Goal: Task Accomplishment & Management: Manage account settings

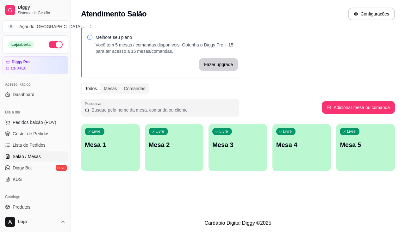
scroll to position [32, 0]
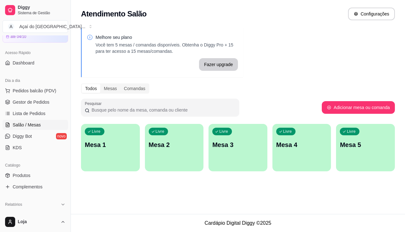
click at [102, 145] on p "Mesa 1" at bounding box center [110, 145] width 51 height 9
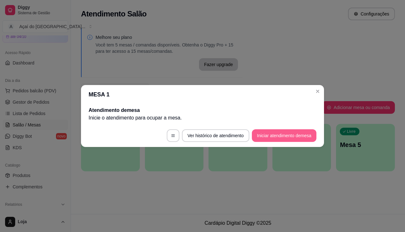
click at [293, 136] on button "Iniciar atendimento de mesa" at bounding box center [284, 135] width 65 height 13
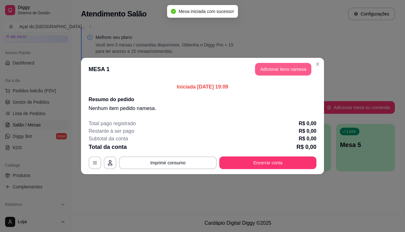
click at [281, 73] on button "Adicionar itens na mesa" at bounding box center [283, 69] width 56 height 13
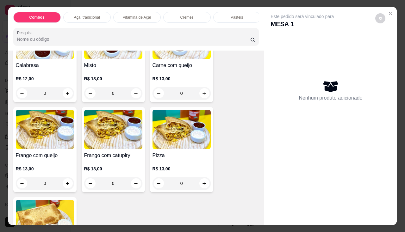
scroll to position [823, 0]
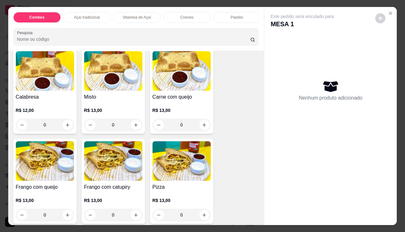
click at [62, 128] on div "0" at bounding box center [45, 125] width 58 height 13
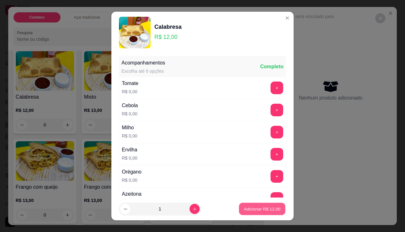
click at [259, 210] on p "Adicionar R$ 12,00" at bounding box center [262, 209] width 37 height 6
type input "1"
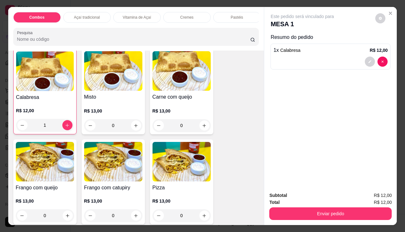
scroll to position [823, 0]
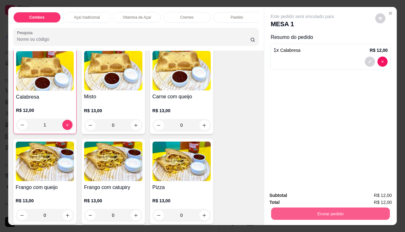
click at [317, 212] on button "Enviar pedido" at bounding box center [330, 214] width 119 height 12
click at [305, 211] on button "Enviar pedido" at bounding box center [330, 214] width 119 height 12
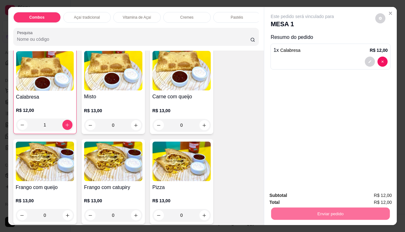
click at [366, 195] on button "Enviar pedido" at bounding box center [376, 196] width 36 height 12
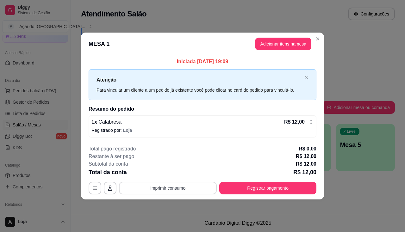
click at [179, 190] on button "Imprimir consumo" at bounding box center [168, 188] width 98 height 13
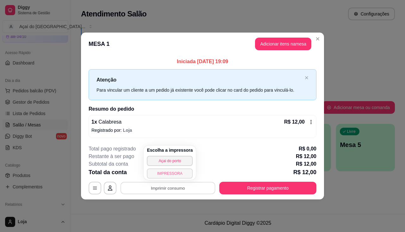
click at [181, 176] on button "IMPRESSORA" at bounding box center [170, 174] width 46 height 10
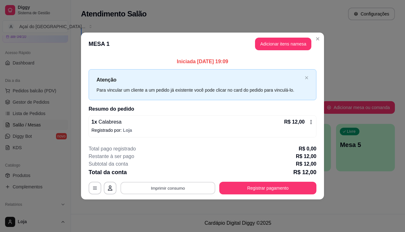
click at [163, 184] on button "Imprimir consumo" at bounding box center [168, 188] width 95 height 12
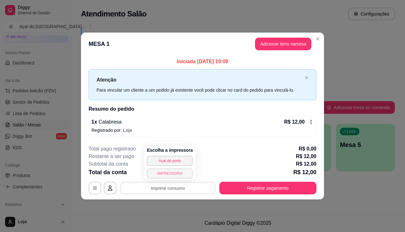
click at [175, 174] on button "IMPRESSORA" at bounding box center [170, 174] width 46 height 10
click at [175, 174] on div "Escolha a impressora Açai do porto IMPRESSORA" at bounding box center [170, 163] width 52 height 34
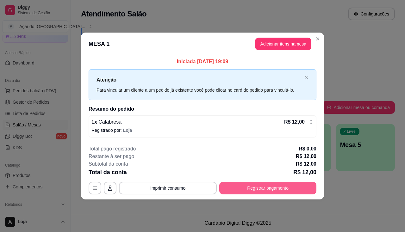
click at [273, 186] on button "Registrar pagamento" at bounding box center [267, 188] width 97 height 13
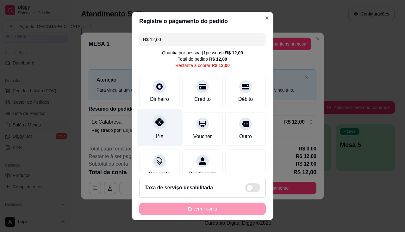
click at [162, 130] on div "Pix" at bounding box center [159, 127] width 45 height 37
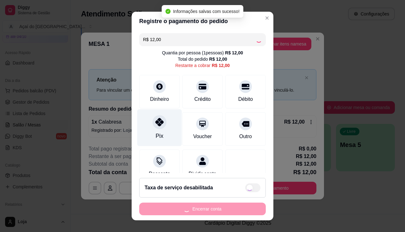
type input "R$ 0,00"
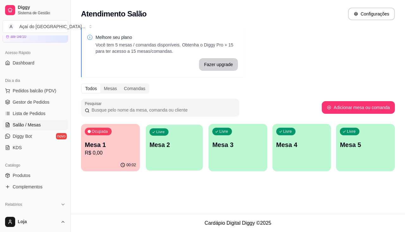
click at [168, 153] on div "Livre Mesa 2" at bounding box center [174, 144] width 57 height 39
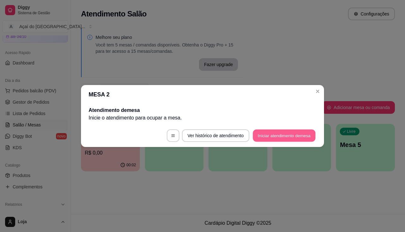
click at [260, 140] on button "Iniciar atendimento de mesa" at bounding box center [284, 136] width 63 height 12
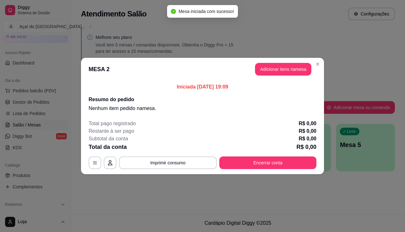
click at [271, 74] on button "Adicionar itens na mesa" at bounding box center [283, 69] width 56 height 13
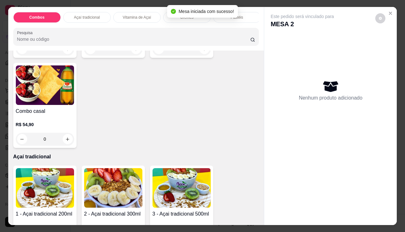
scroll to position [190, 0]
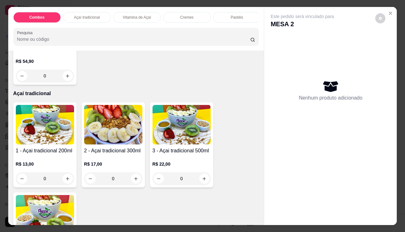
click at [66, 181] on div "0" at bounding box center [45, 178] width 58 height 13
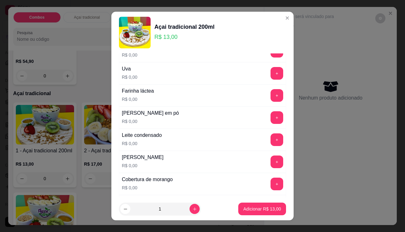
scroll to position [222, 0]
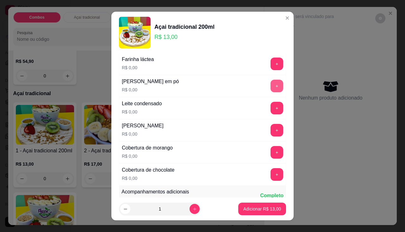
click at [271, 88] on button "+" at bounding box center [277, 86] width 13 height 13
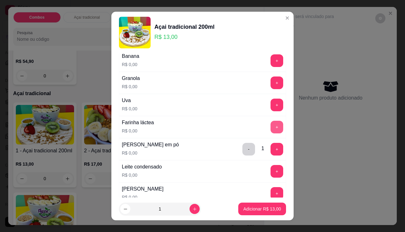
scroll to position [127, 0]
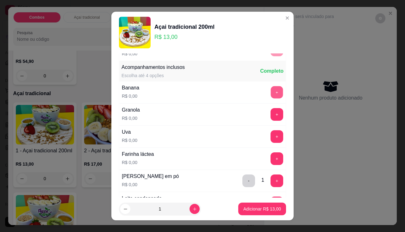
click at [271, 94] on button "+" at bounding box center [277, 92] width 12 height 12
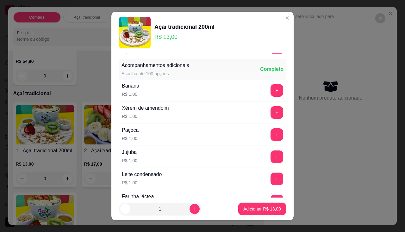
scroll to position [411, 0]
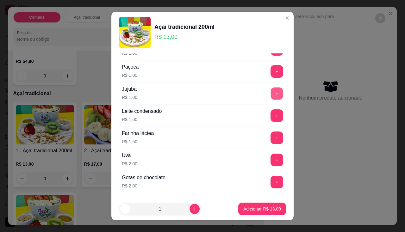
click at [271, 92] on button "+" at bounding box center [277, 93] width 12 height 12
click at [271, 76] on button "+" at bounding box center [277, 71] width 13 height 13
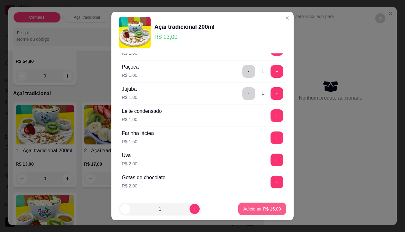
click at [252, 206] on button "Adicionar R$ 15,00" at bounding box center [262, 209] width 48 height 13
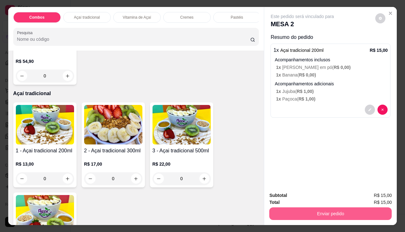
click at [323, 211] on button "Enviar pedido" at bounding box center [330, 214] width 122 height 13
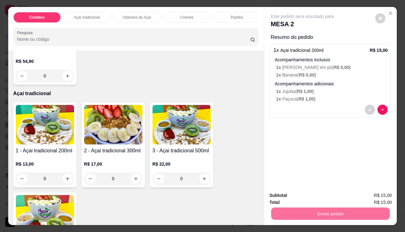
click at [383, 196] on button "Enviar pedido" at bounding box center [376, 196] width 36 height 12
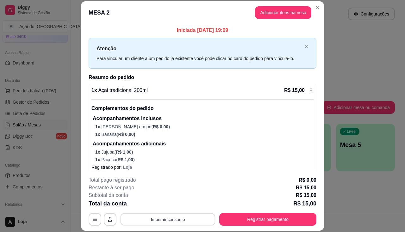
click at [174, 216] on button "Imprimir consumo" at bounding box center [168, 220] width 95 height 12
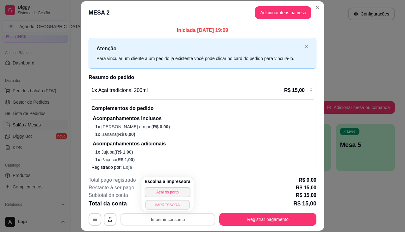
click at [176, 207] on button "IMPRESSORA" at bounding box center [167, 205] width 44 height 10
click at [315, 7] on icon "Close" at bounding box center [317, 7] width 5 height 5
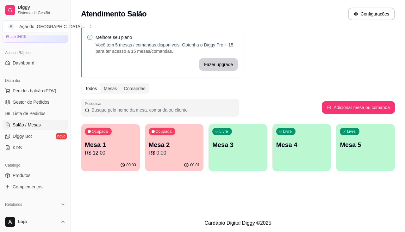
click at [186, 142] on p "Mesa 2" at bounding box center [174, 145] width 51 height 9
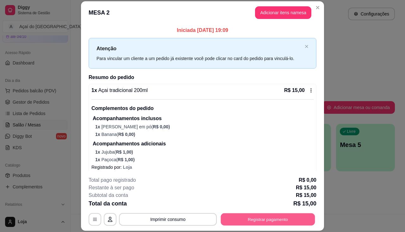
click at [266, 217] on button "Registrar pagamento" at bounding box center [268, 220] width 94 height 12
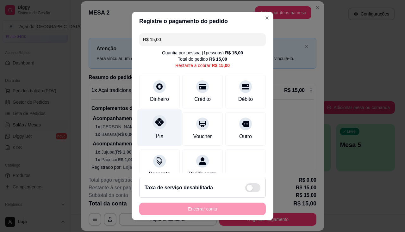
click at [158, 125] on icon at bounding box center [159, 122] width 8 height 8
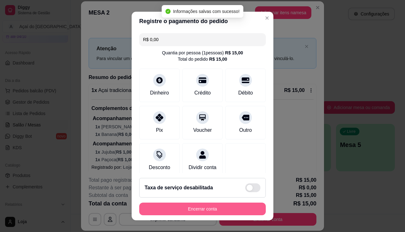
type input "R$ 0,00"
click at [183, 213] on button "Encerrar conta" at bounding box center [202, 209] width 127 height 13
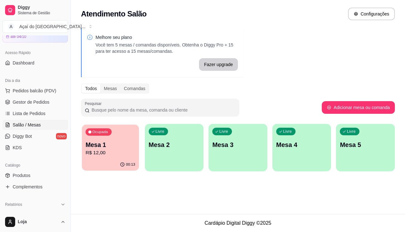
click at [132, 135] on div "Ocupada Mesa 1 R$ 12,00" at bounding box center [110, 142] width 57 height 34
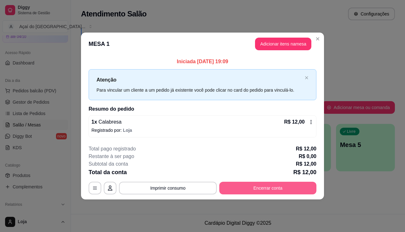
click at [255, 191] on button "Encerrar conta" at bounding box center [267, 188] width 97 height 13
click at [255, 191] on div "Taxa de serviço desabilitada" at bounding box center [202, 189] width 129 height 20
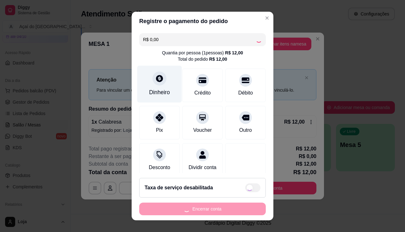
checkbox input "true"
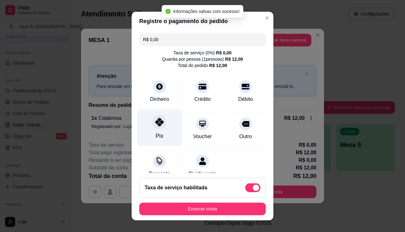
click at [161, 126] on div at bounding box center [160, 122] width 14 height 14
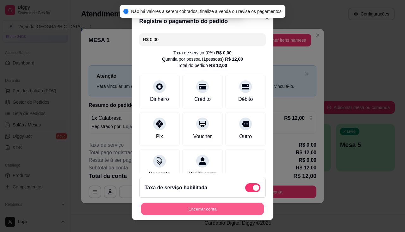
click at [193, 207] on button "Encerrar conta" at bounding box center [202, 209] width 123 height 12
